Goal: Task Accomplishment & Management: Manage account settings

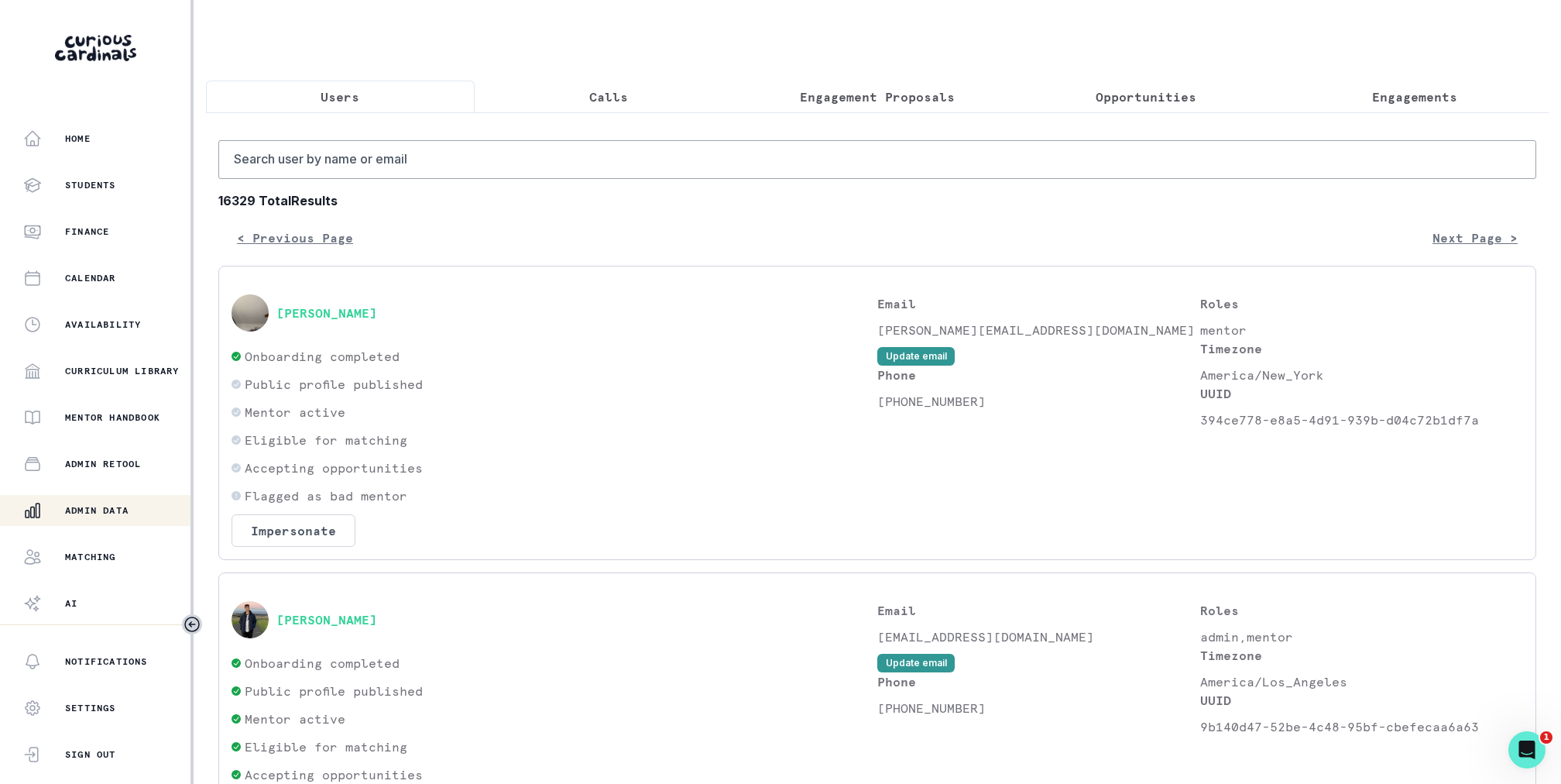
click at [859, 105] on p "Engagement Proposals" at bounding box center [877, 96] width 155 height 19
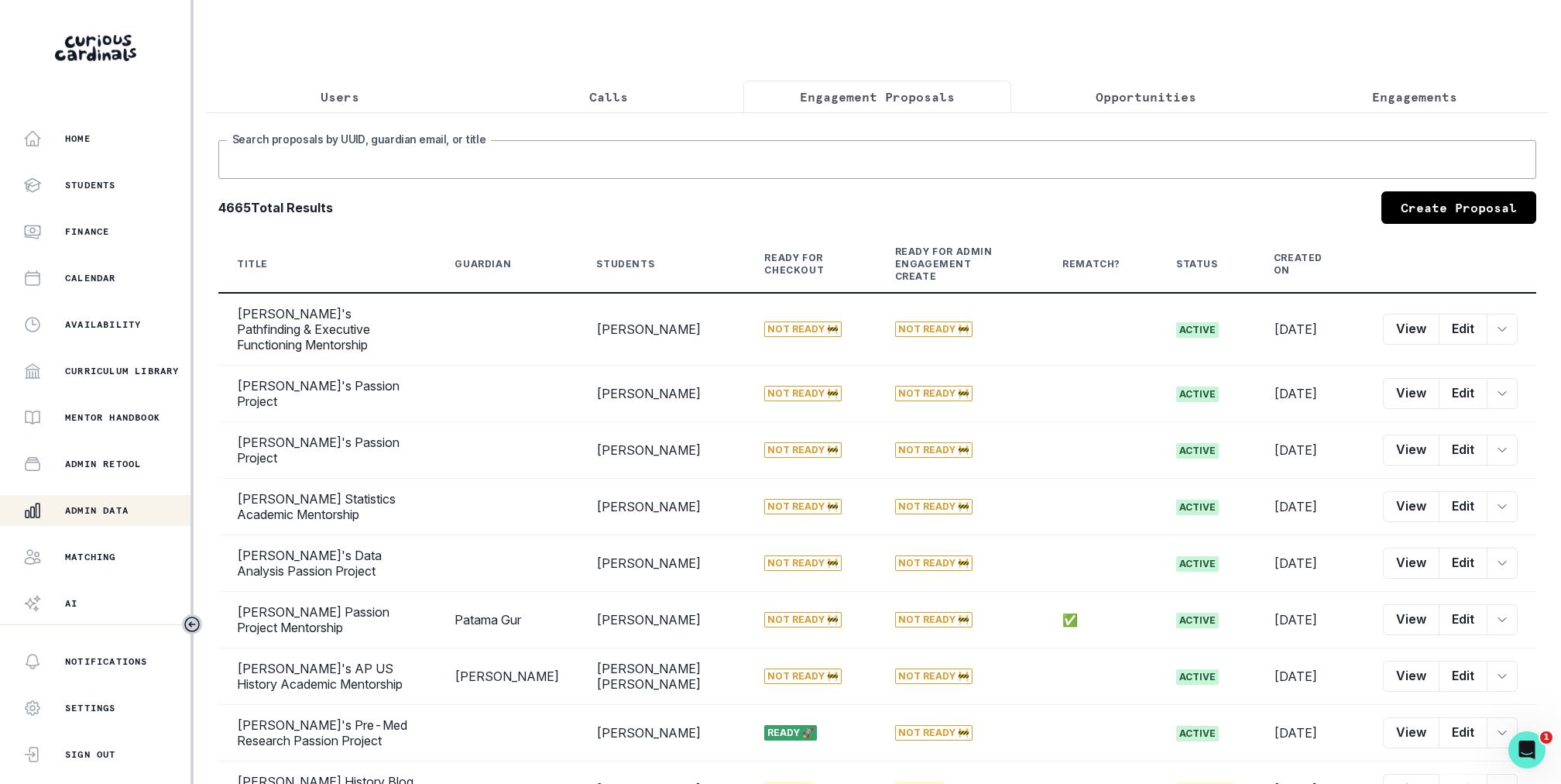
click at [851, 148] on input "Search proposals by UUID, guardian email, or title" at bounding box center [877, 160] width 1318 height 39
type input "r"
type input "[PERSON_NAME]"
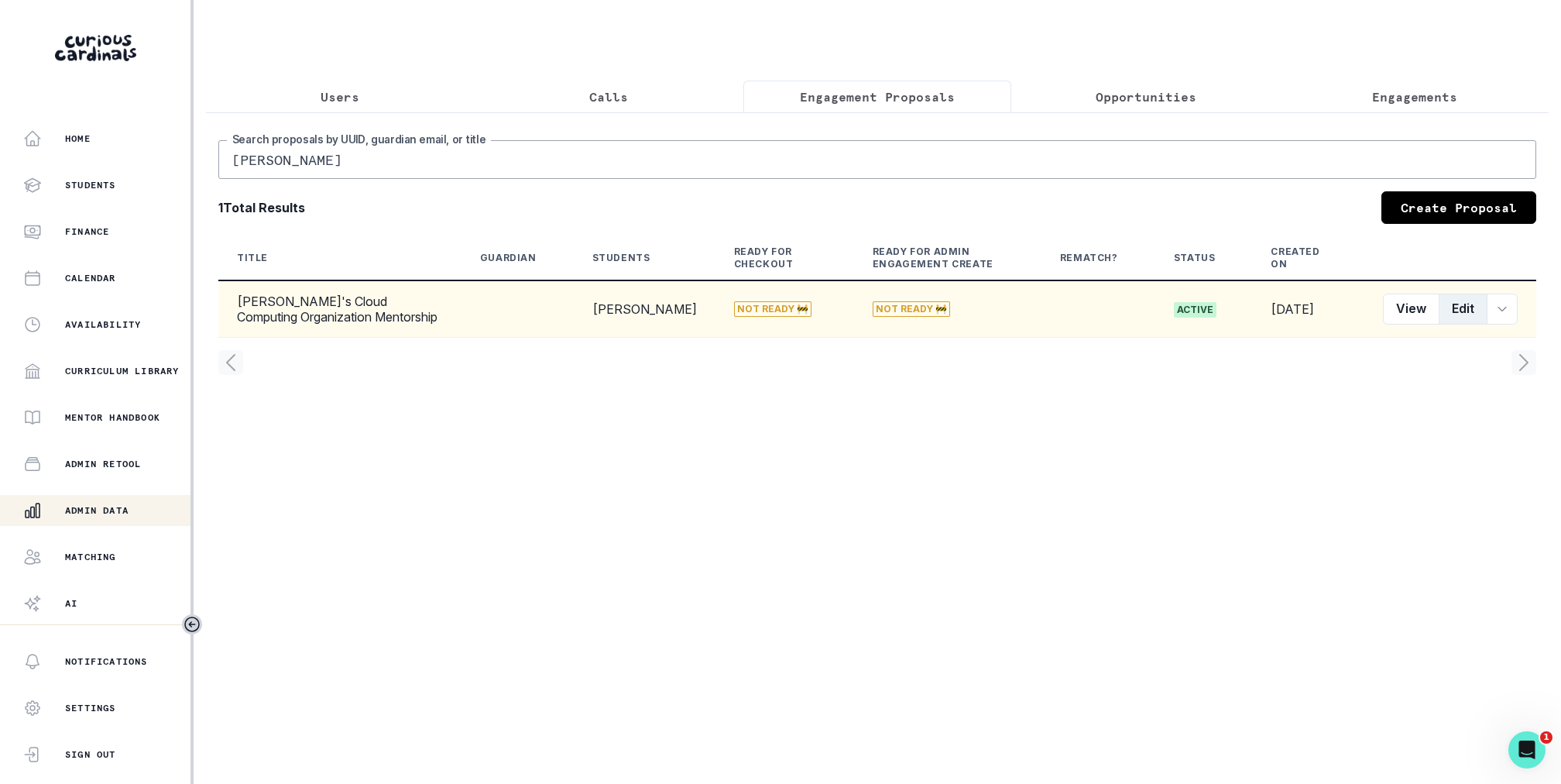
click at [1470, 311] on button "Edit" at bounding box center [1463, 309] width 49 height 31
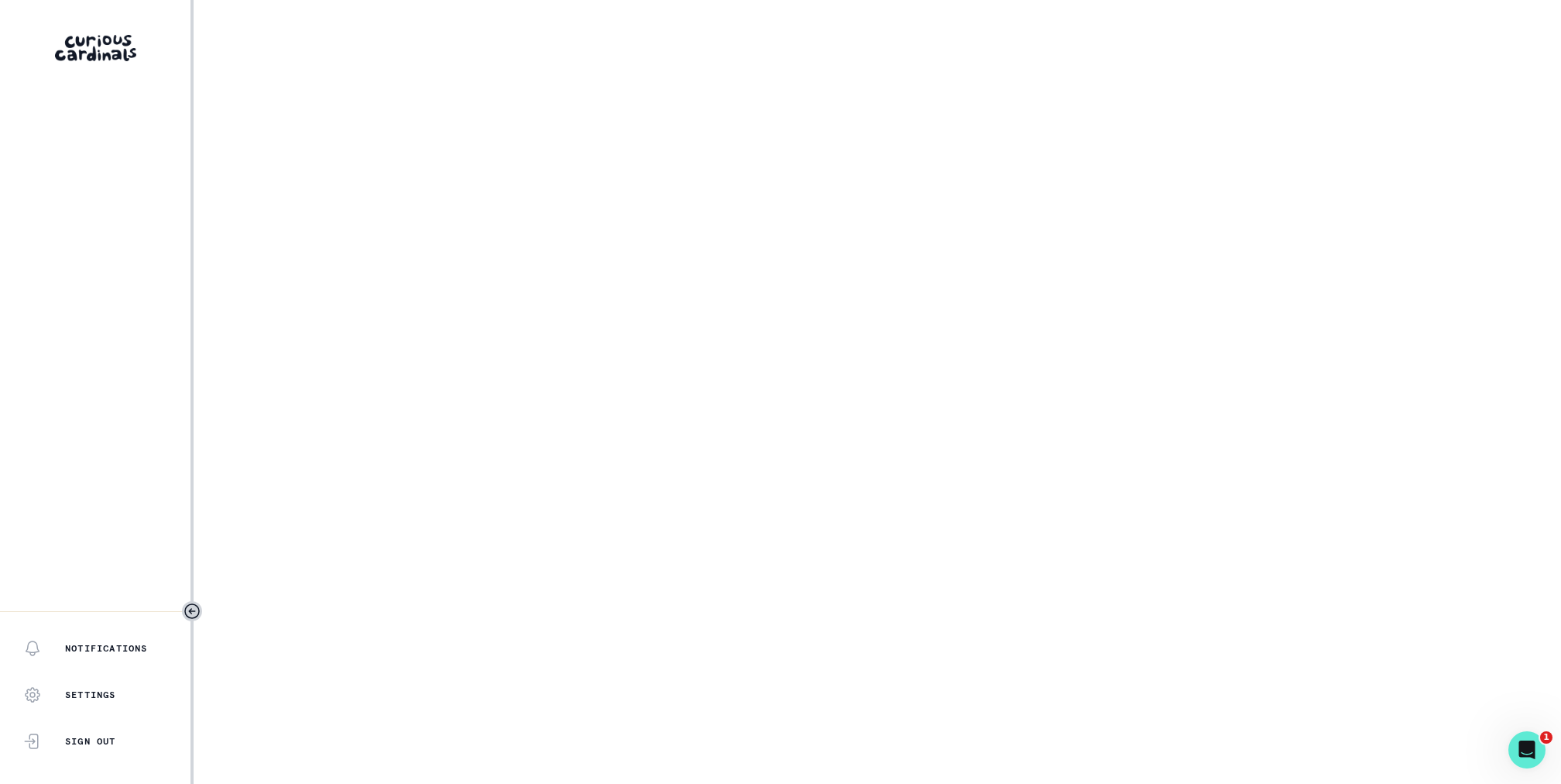
select select "2e0e0867-17d0-41a8-92b9-7b446b3bc83e"
select select "14775c00-7682-46fc-b8e9-ad1f6cb9f3a0"
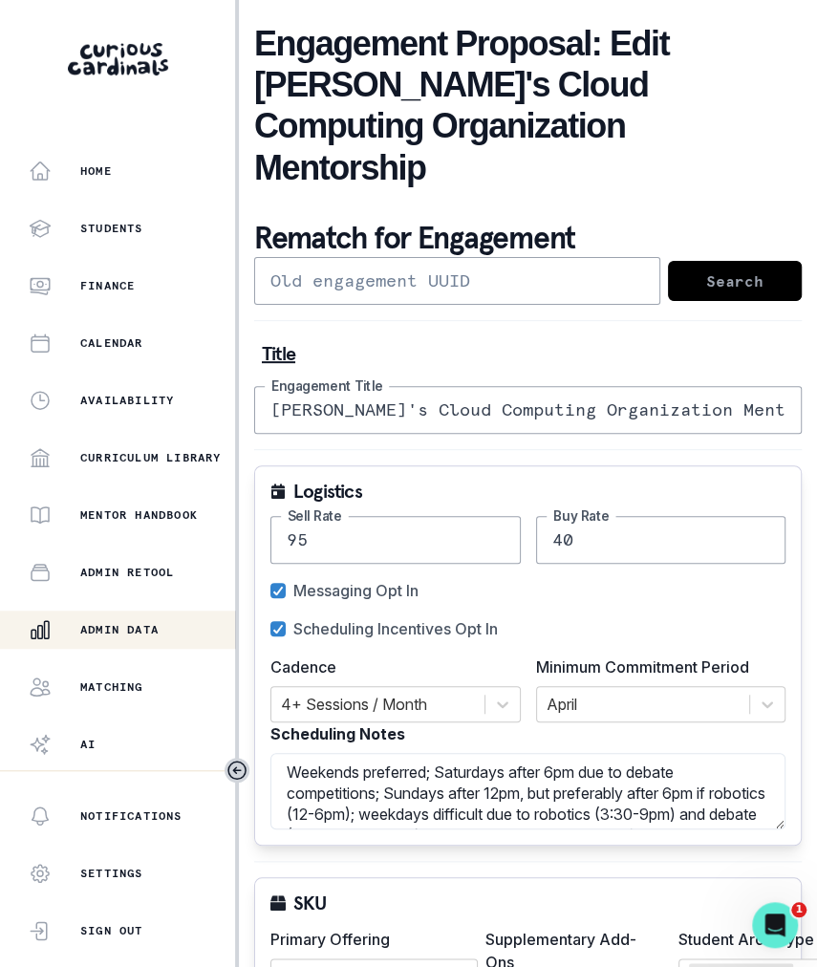
click at [446, 386] on input "[PERSON_NAME]'s Cloud Computing Organization Mentorship" at bounding box center [527, 410] width 547 height 48
click at [458, 386] on input "[PERSON_NAME]'s Cloud Computing Organization Mentorship" at bounding box center [527, 410] width 547 height 48
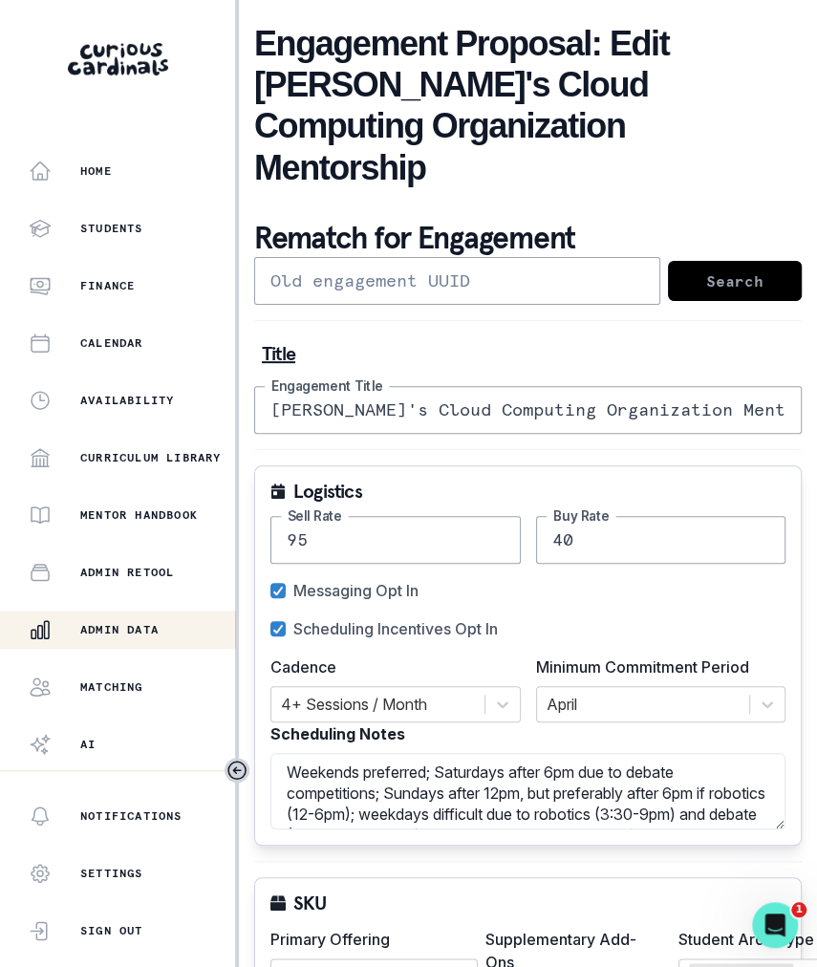
click at [458, 386] on input "[PERSON_NAME]'s Cloud Computing Organization Mentorship" at bounding box center [527, 410] width 547 height 48
click at [642, 753] on textarea "Weekends preferred; Saturdays after 6pm due to debate competitions; Sundays aft…" at bounding box center [527, 791] width 515 height 76
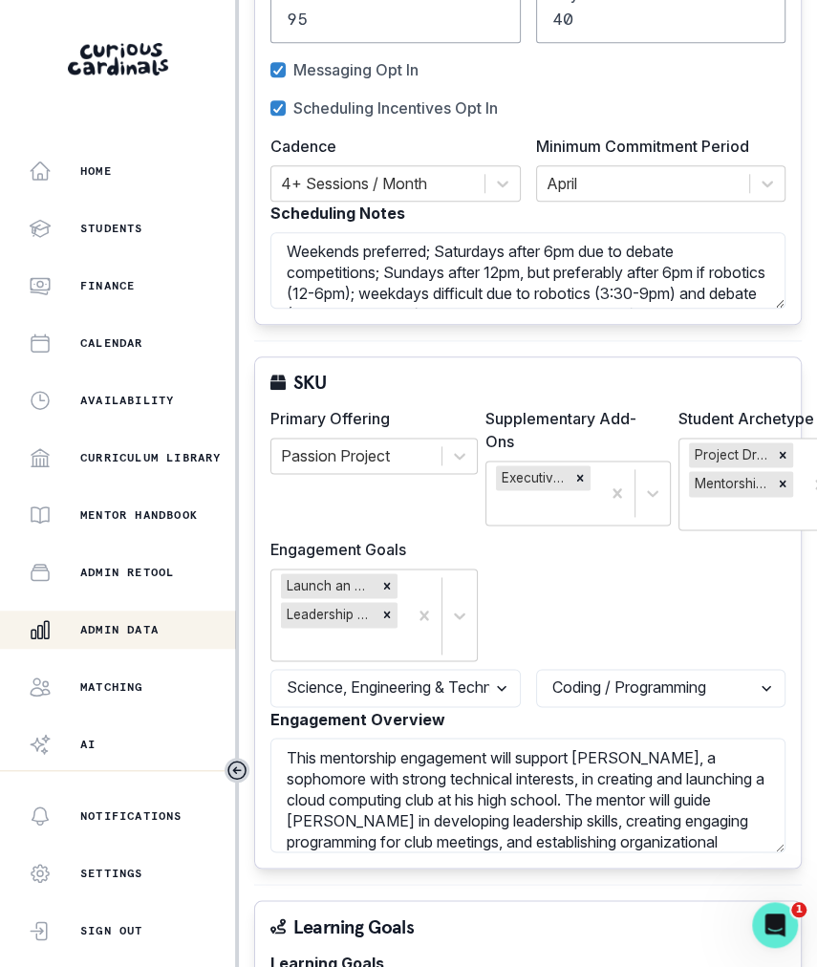
scroll to position [728, 0]
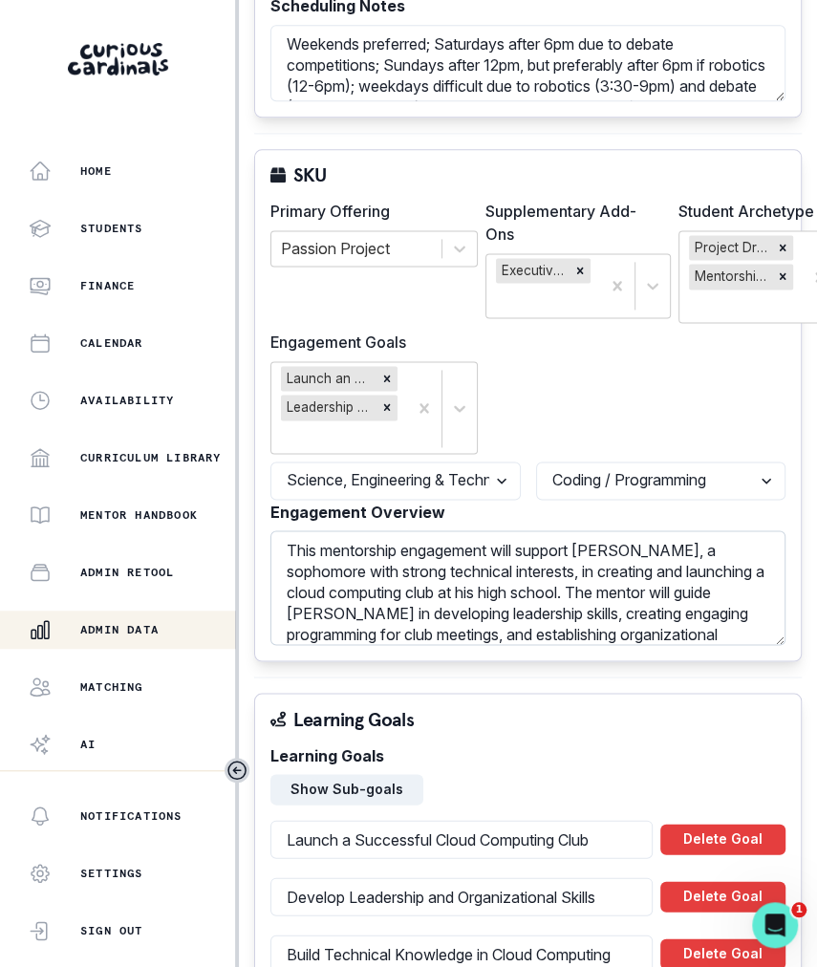
click at [533, 530] on textarea "This mentorship engagement will support [PERSON_NAME], a sophomore with strong …" at bounding box center [527, 587] width 515 height 115
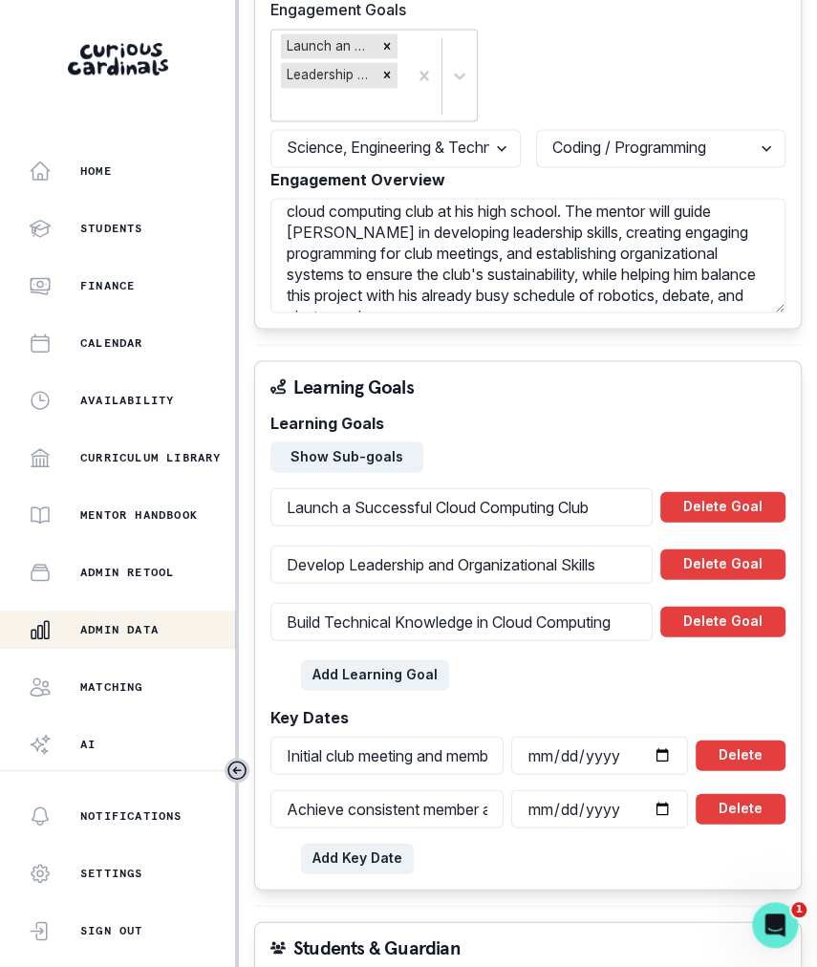
scroll to position [1096, 0]
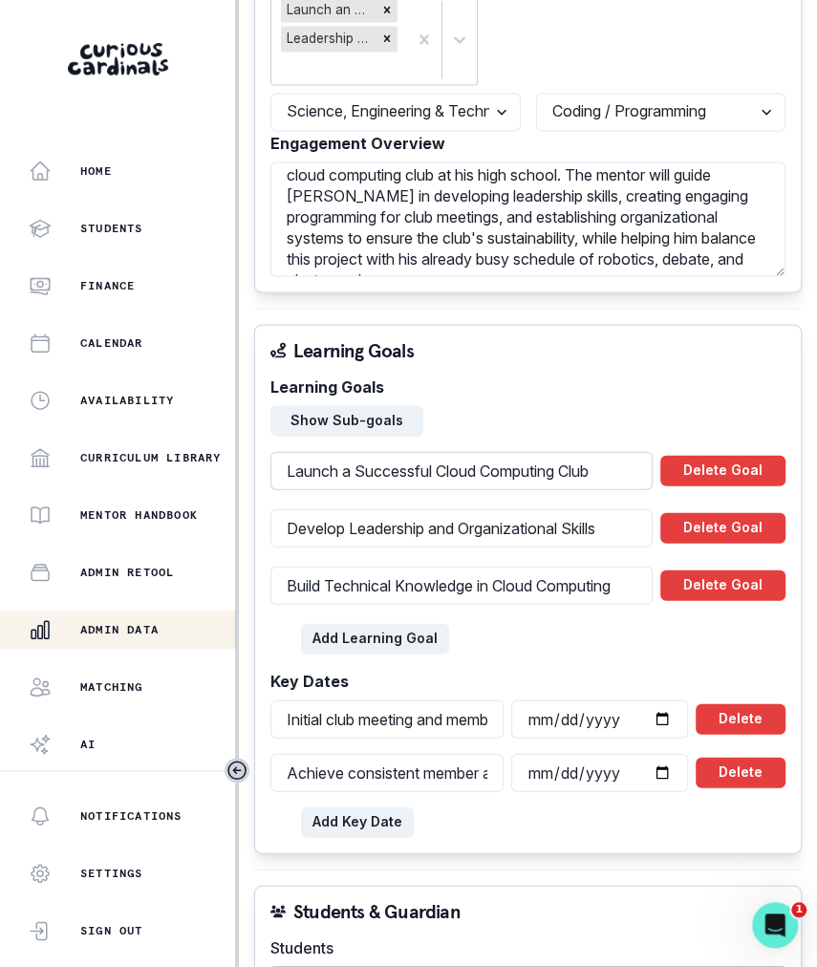
click at [480, 451] on input "Launch a Successful Cloud Computing Club" at bounding box center [461, 470] width 382 height 38
click at [501, 508] on input "Develop Leadership and Organizational Skills" at bounding box center [461, 527] width 382 height 38
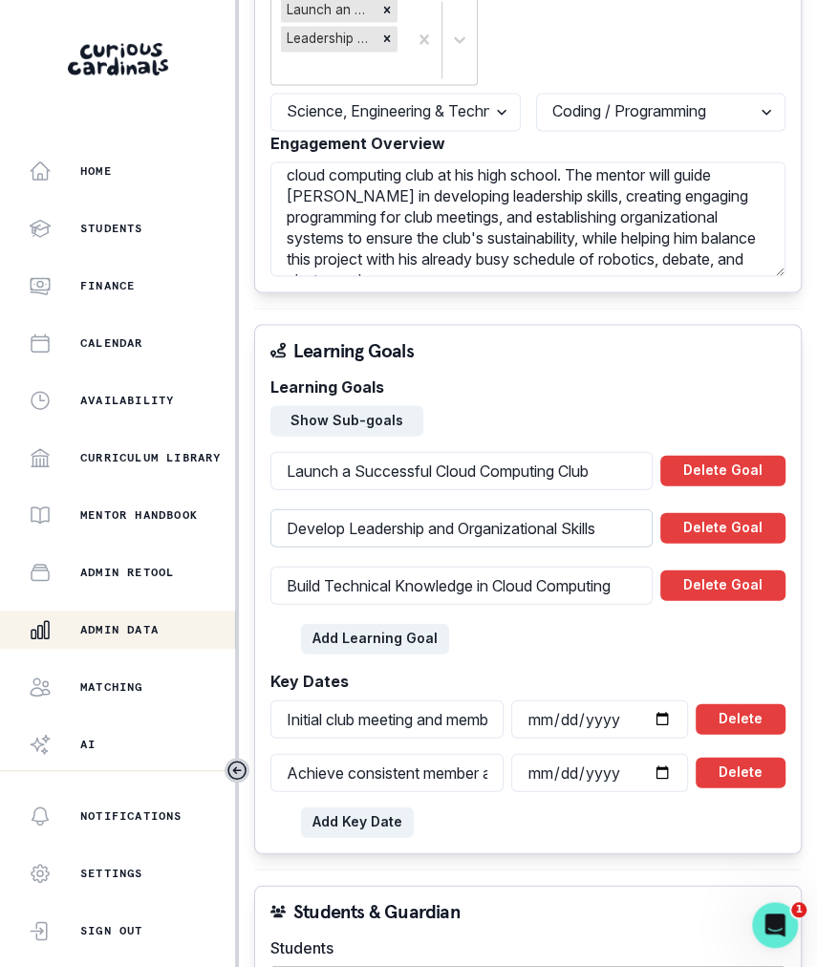
click at [501, 508] on input "Develop Leadership and Organizational Skills" at bounding box center [461, 527] width 382 height 38
click at [475, 565] on input "Build Technical Knowledge in Cloud Computing" at bounding box center [461, 584] width 382 height 38
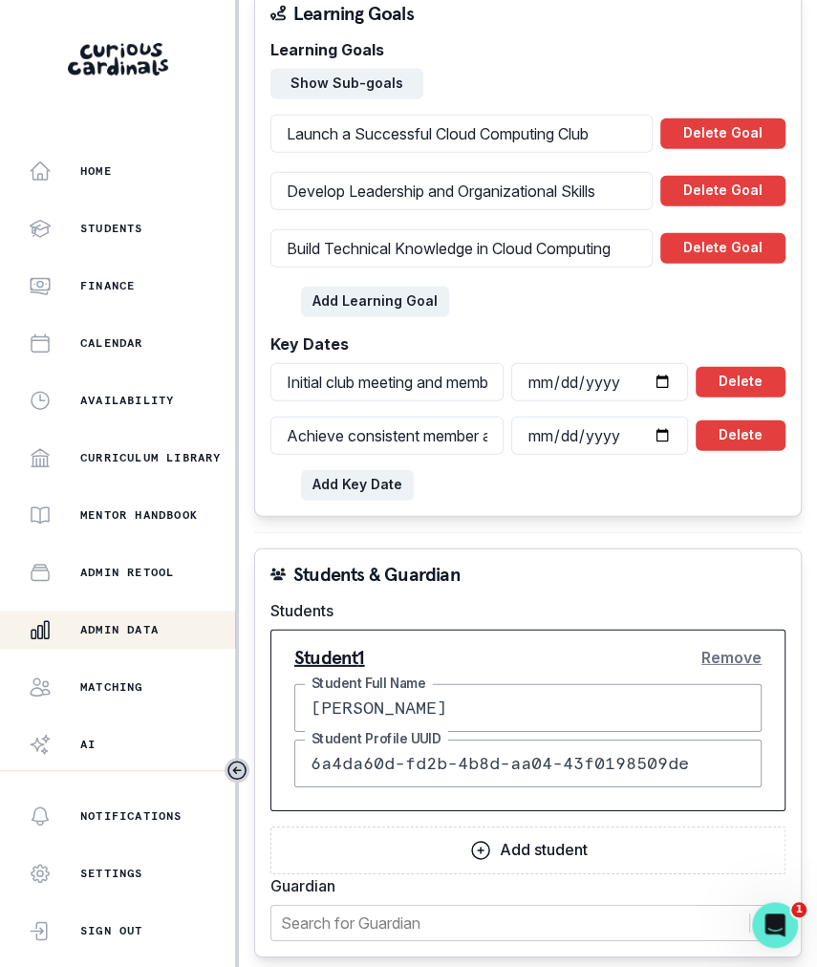
scroll to position [1562, 0]
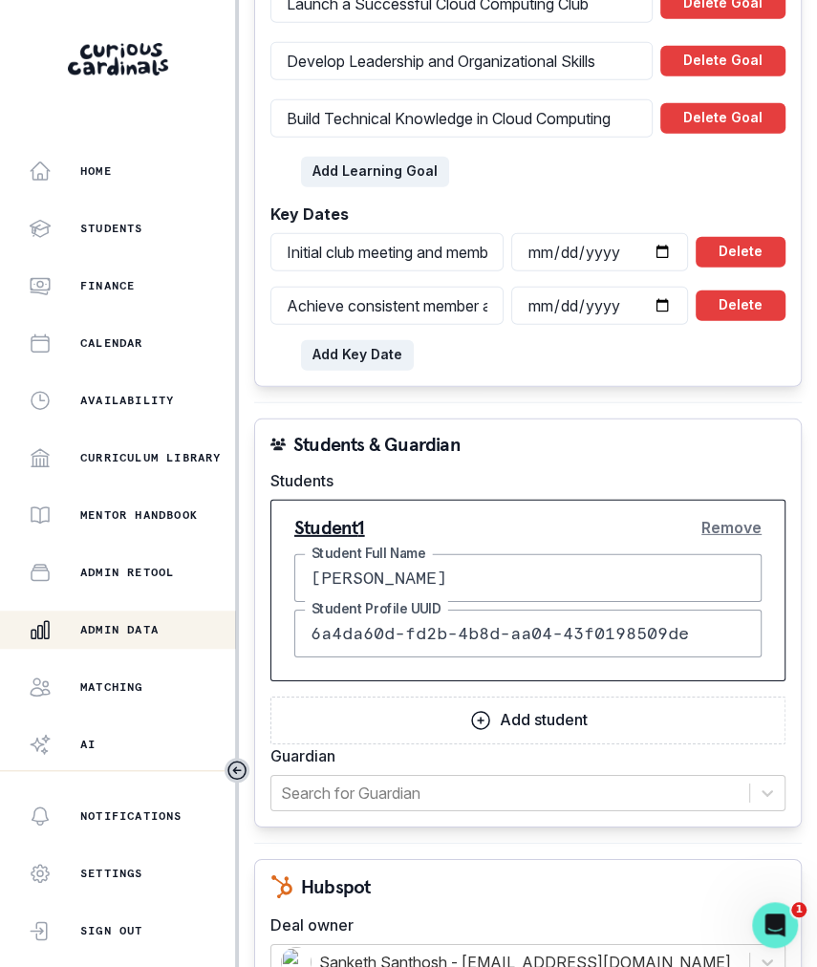
click at [597, 554] on input "[PERSON_NAME]" at bounding box center [527, 578] width 467 height 48
click at [569, 609] on input "6a4da60d-fd2b-4b8d-aa04-43f0198509de" at bounding box center [527, 633] width 467 height 48
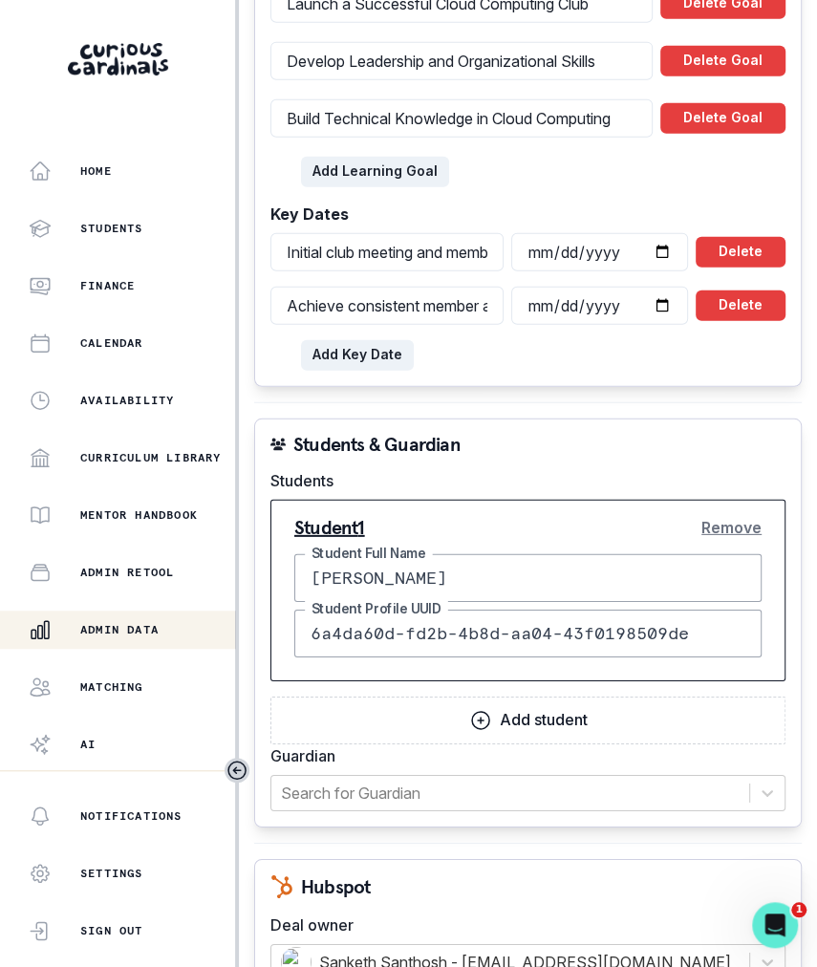
click at [569, 609] on input "6a4da60d-fd2b-4b8d-aa04-43f0198509de" at bounding box center [527, 633] width 467 height 48
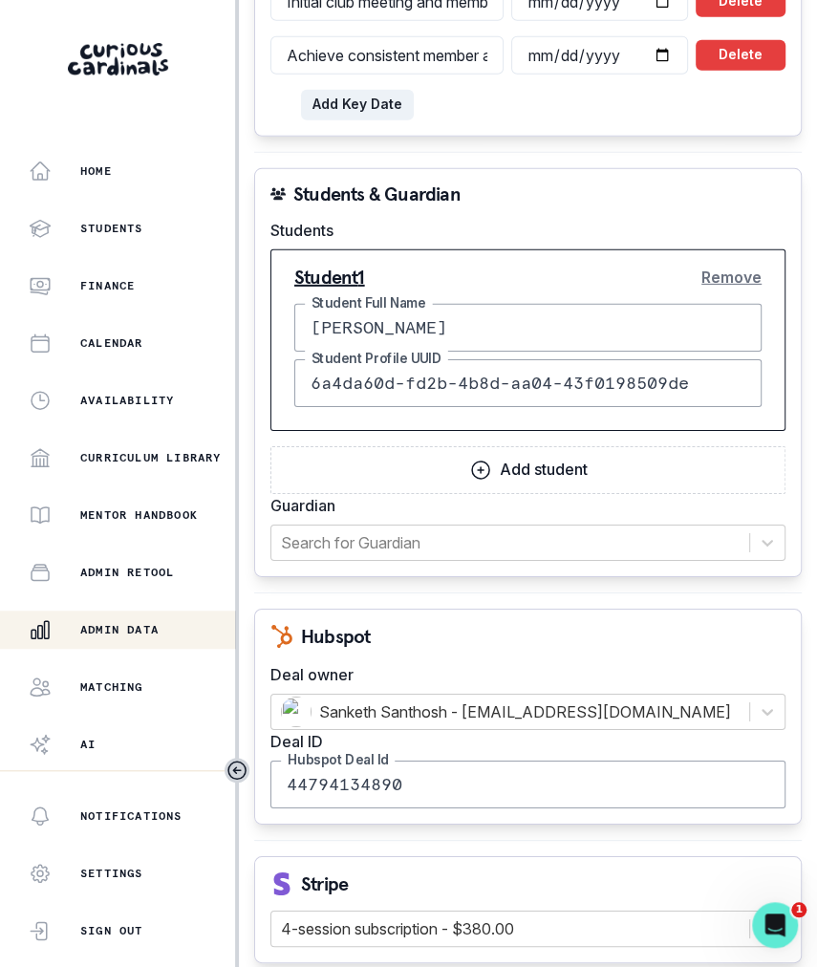
scroll to position [2244, 0]
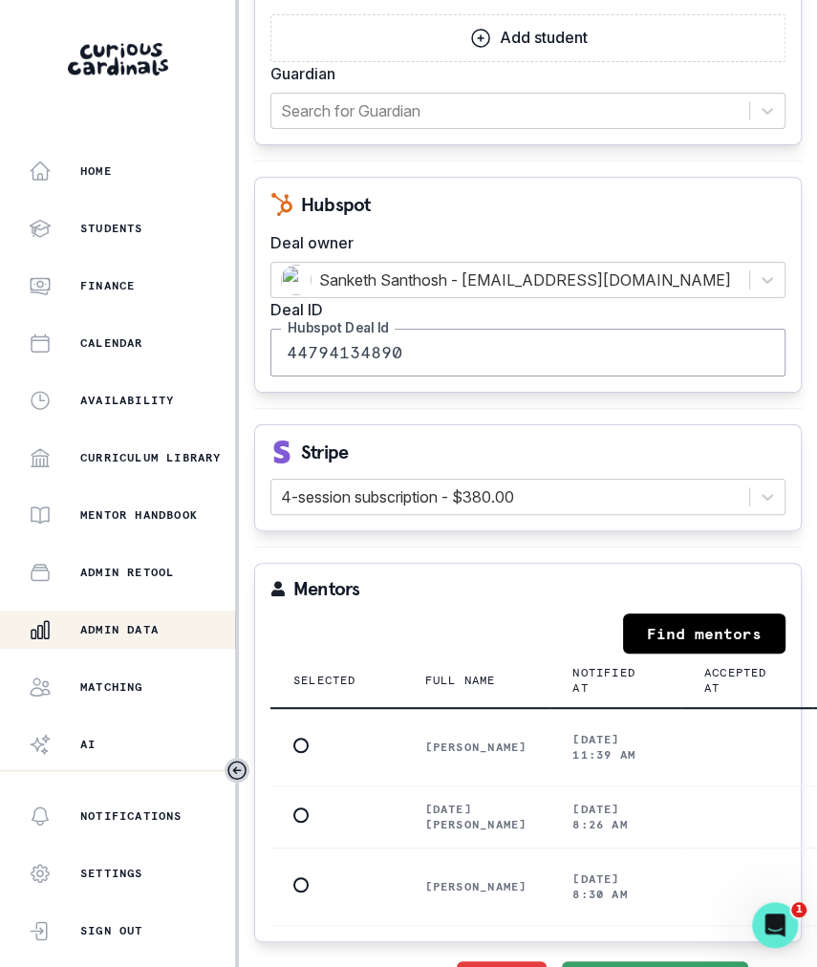
click at [478, 329] on input "44794134890" at bounding box center [527, 353] width 515 height 48
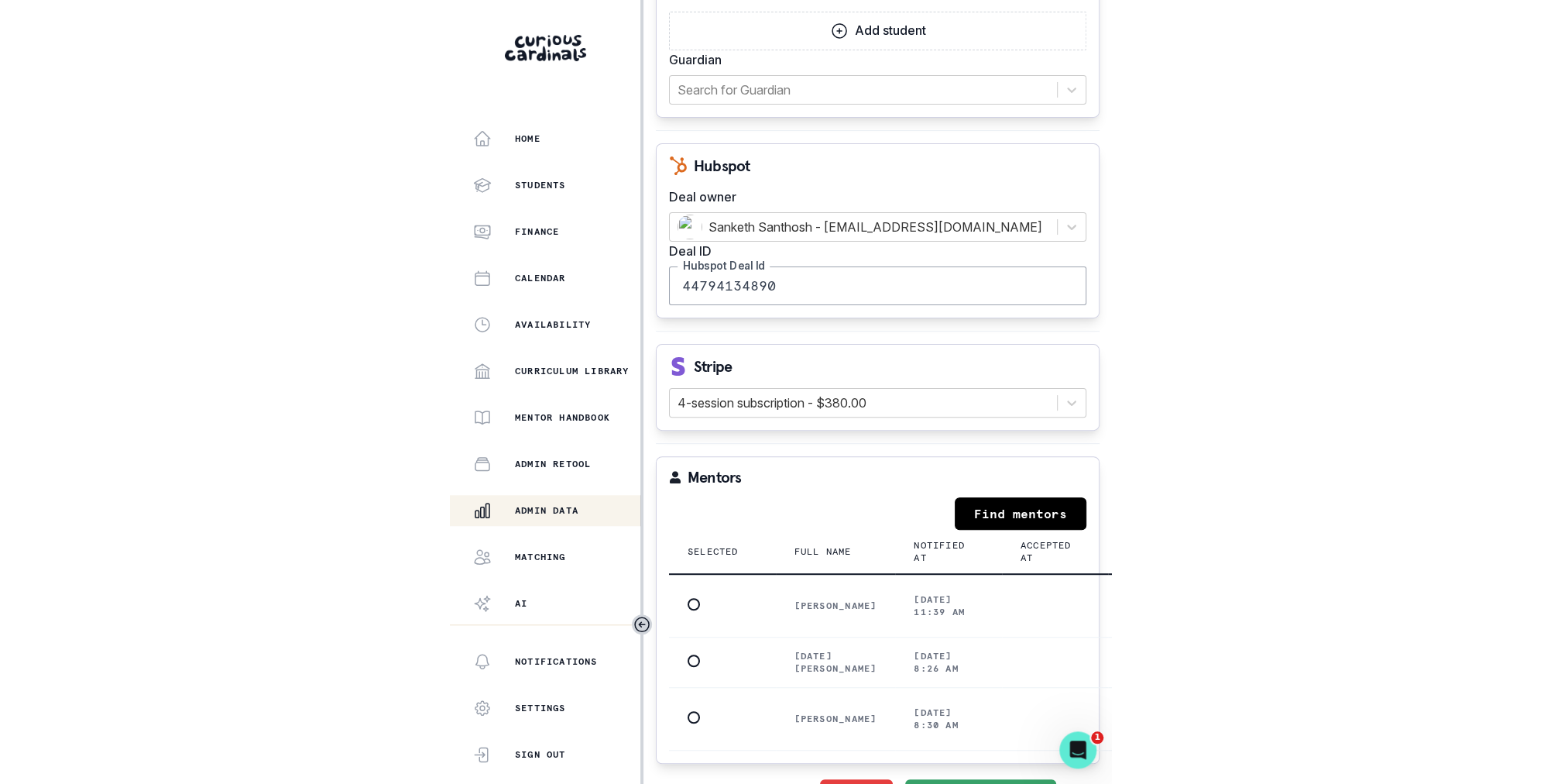
scroll to position [1819, 66]
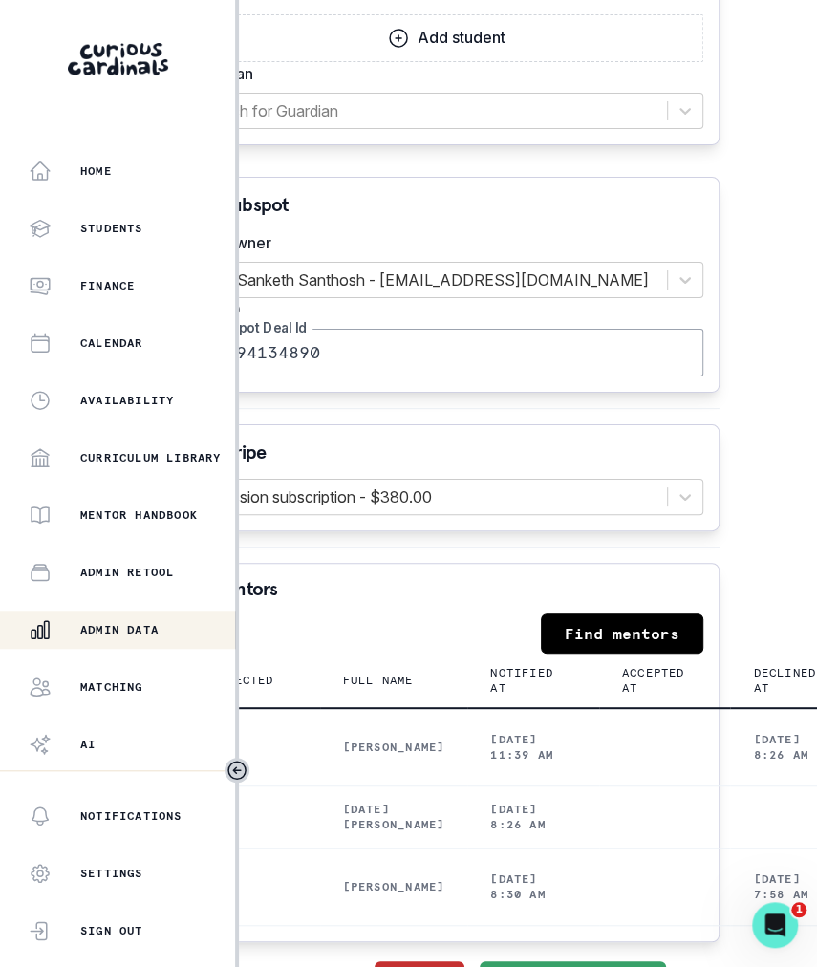
click at [414, 961] on button "Archive" at bounding box center [419, 980] width 90 height 38
